Goal: Task Accomplishment & Management: Use online tool/utility

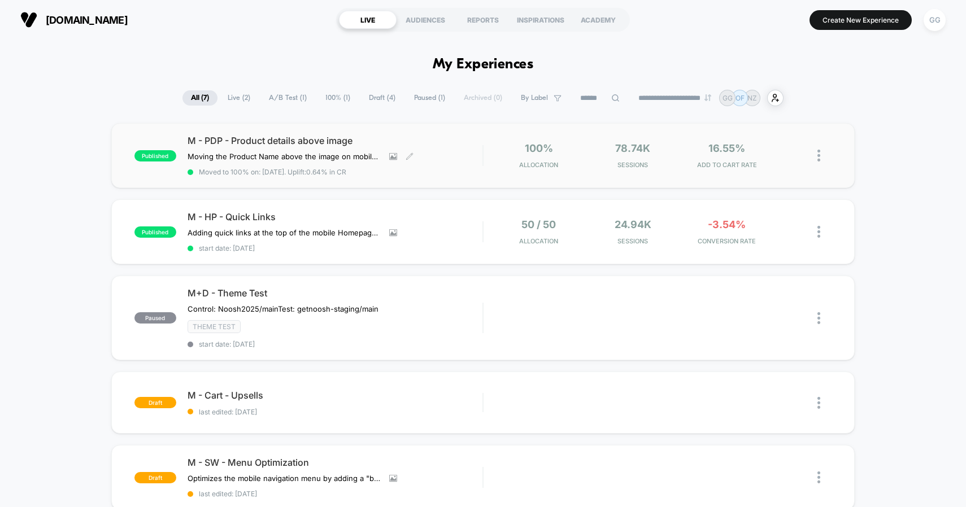
click at [280, 142] on span "M - PDP - Product details above image" at bounding box center [335, 140] width 295 height 11
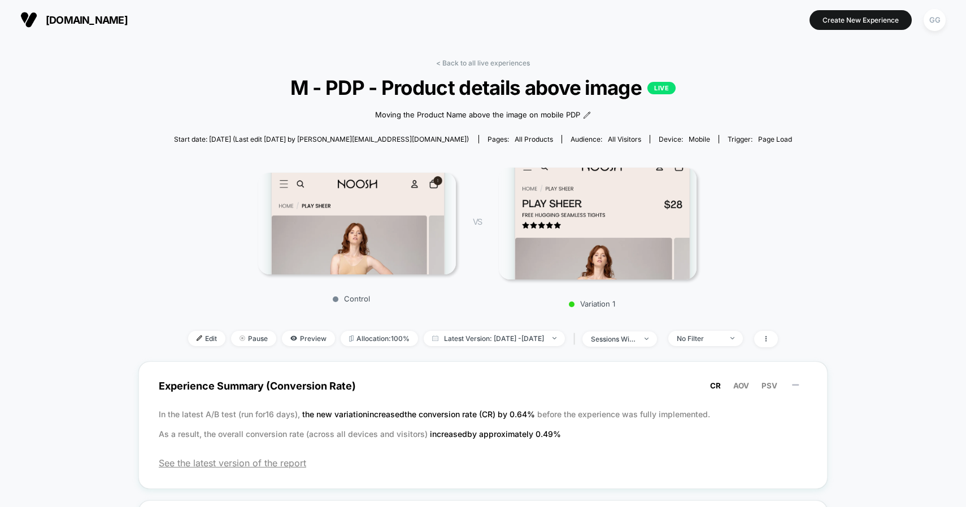
click at [598, 225] on img at bounding box center [598, 224] width 198 height 112
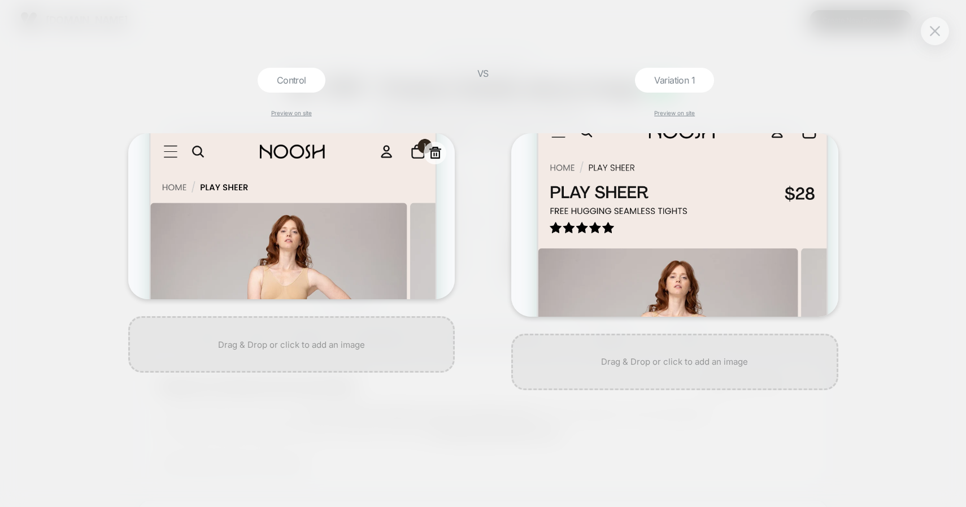
click at [347, 241] on img at bounding box center [291, 216] width 327 height 166
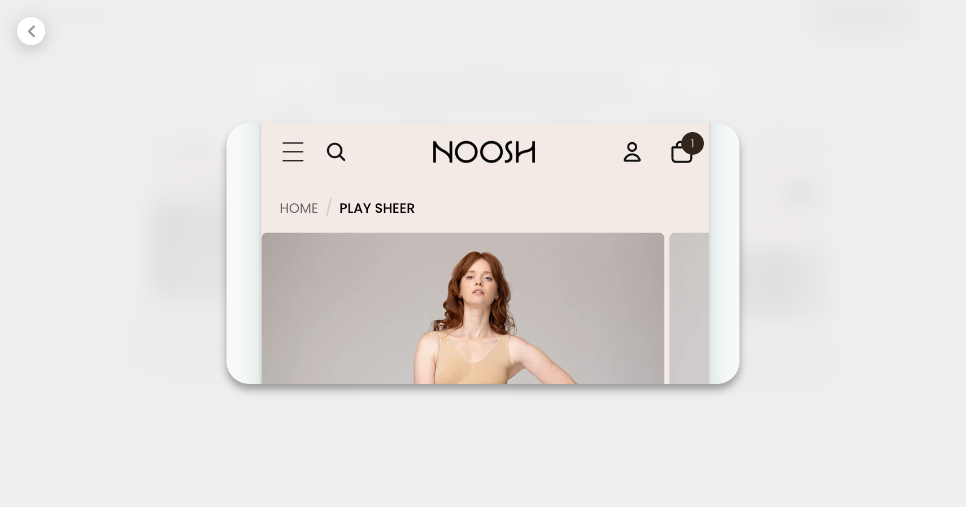
click at [129, 290] on div at bounding box center [483, 253] width 966 height 507
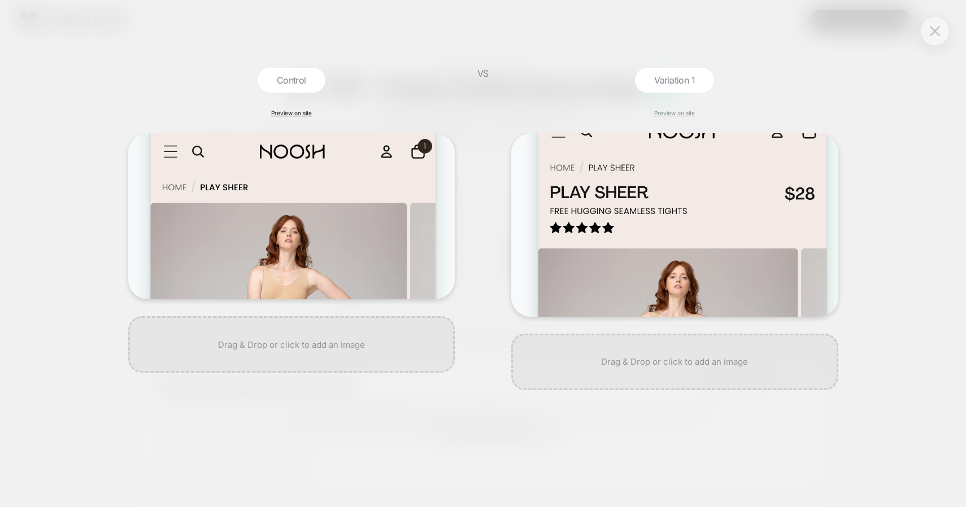
click at [295, 114] on link "Preview on site" at bounding box center [291, 113] width 41 height 7
click at [677, 111] on link "Preview on site" at bounding box center [674, 113] width 41 height 7
click at [284, 113] on link "Preview on site" at bounding box center [291, 113] width 41 height 7
